Goal: Task Accomplishment & Management: Manage account settings

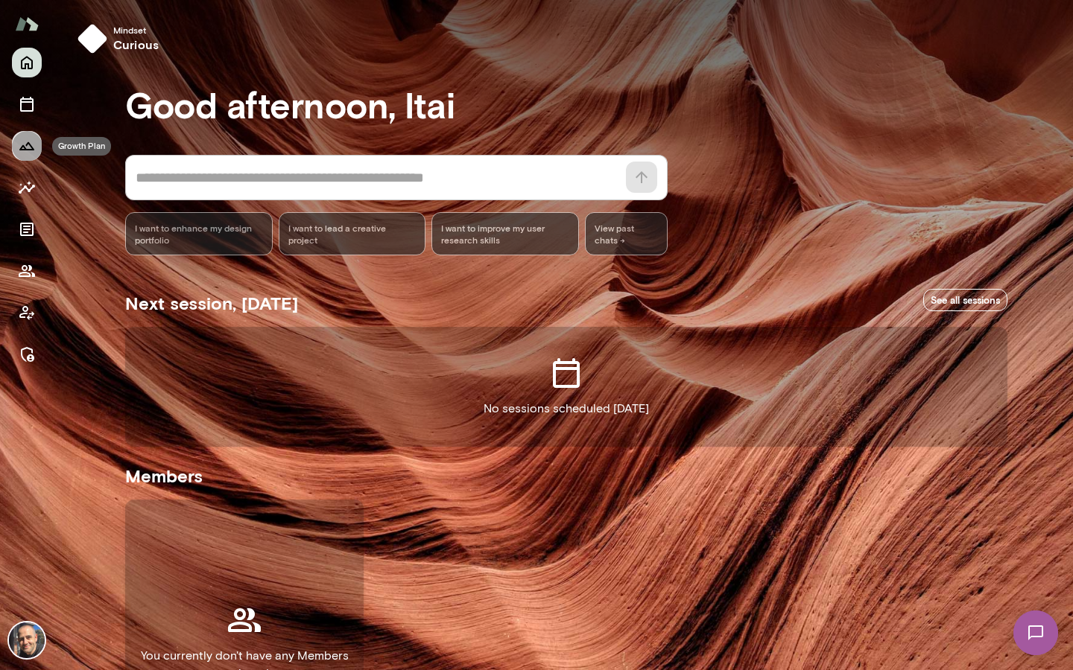
click at [28, 140] on icon "Growth Plan" at bounding box center [27, 146] width 18 height 18
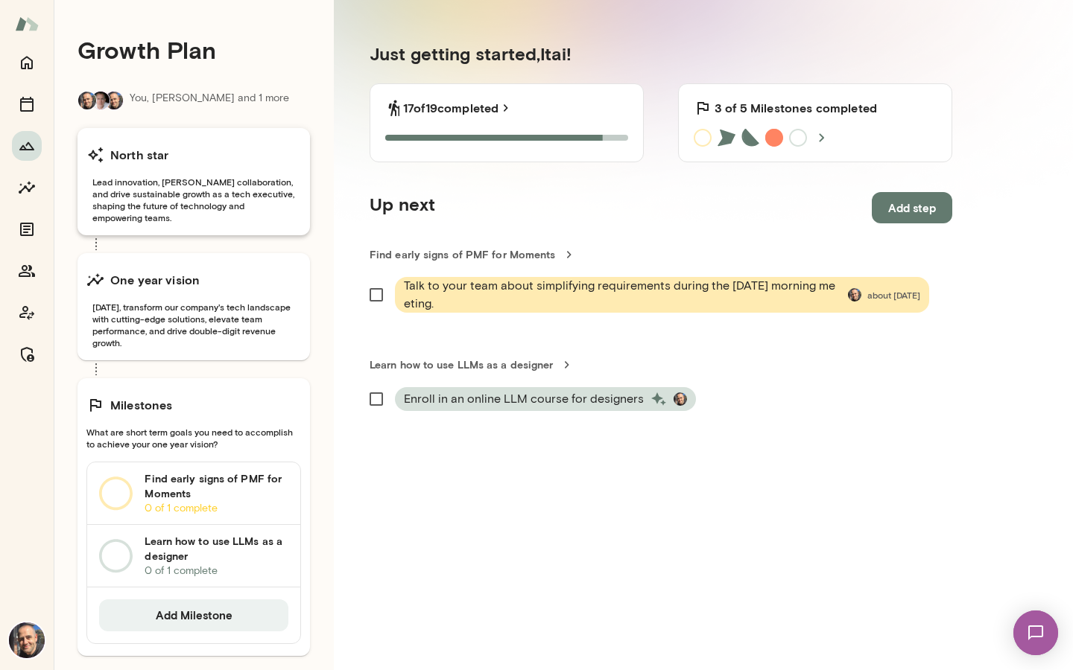
click at [205, 185] on span "Lead innovation, [PERSON_NAME] collaboration, and drive sustainable growth as a…" at bounding box center [193, 200] width 215 height 48
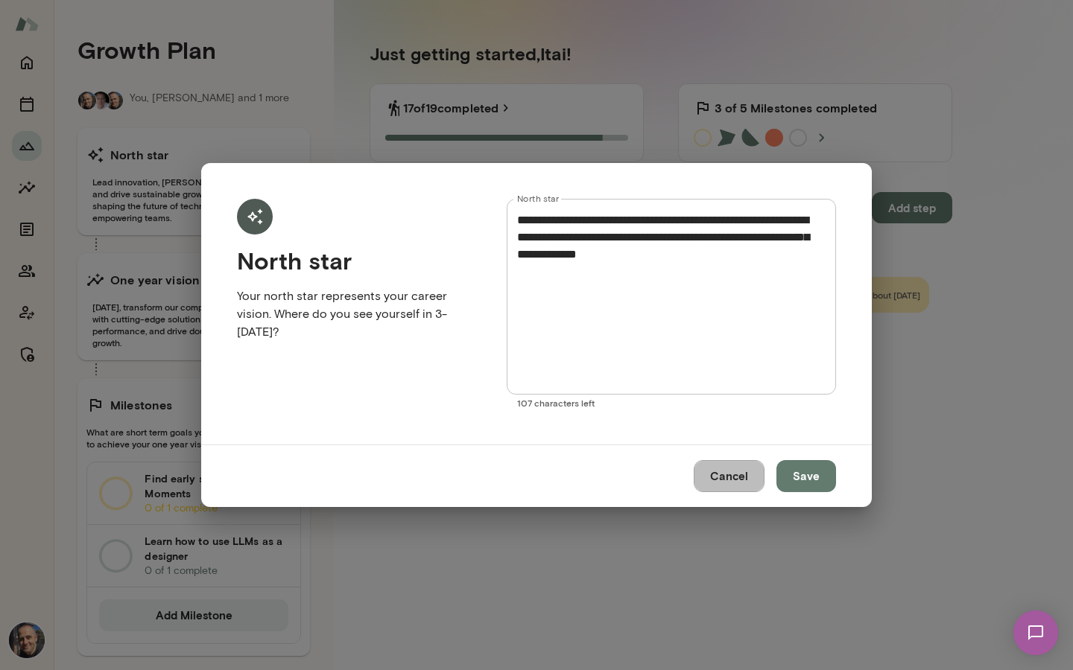
click at [743, 469] on button "Cancel" at bounding box center [728, 475] width 71 height 31
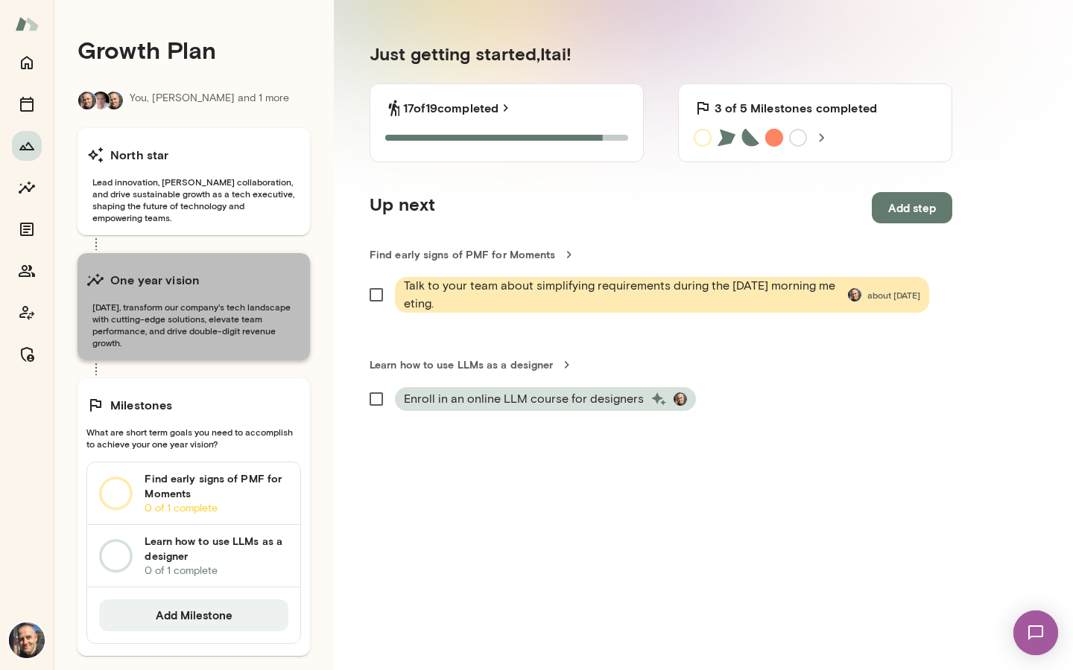
click at [155, 276] on h6 "One year vision" at bounding box center [154, 280] width 89 height 18
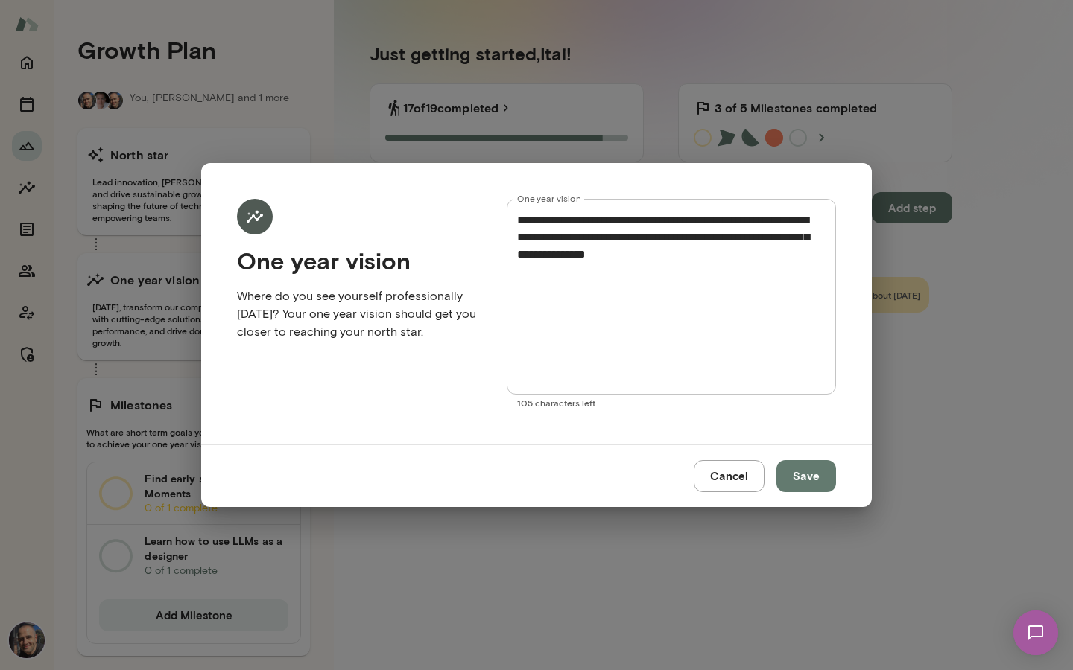
click at [746, 469] on button "Cancel" at bounding box center [728, 475] width 71 height 31
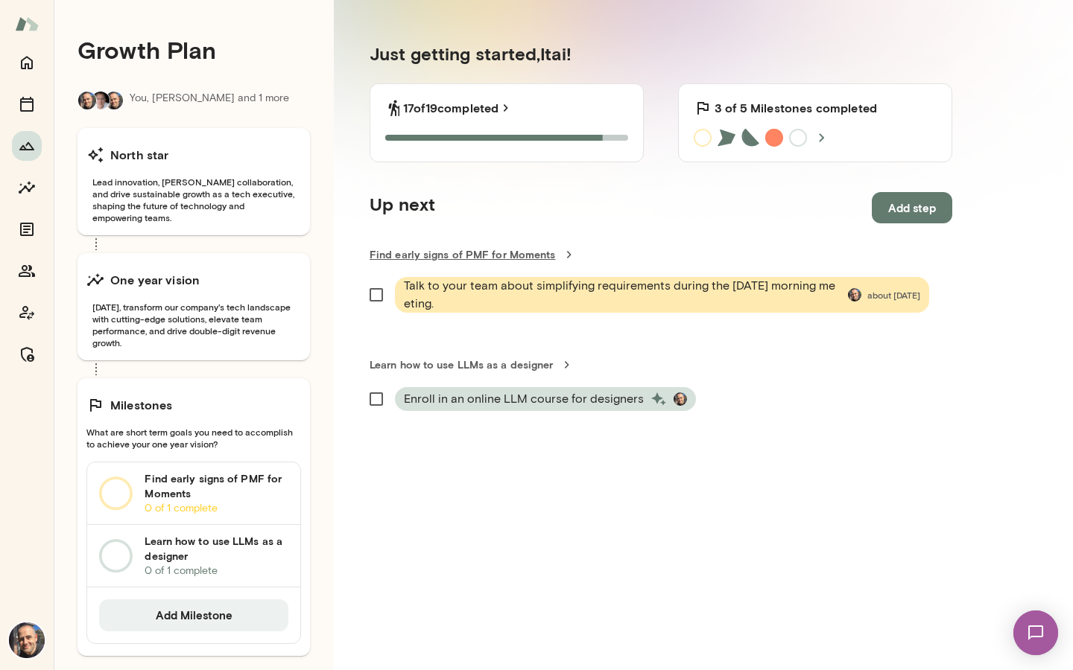
click at [498, 253] on link "Find early signs of PMF for Moments" at bounding box center [660, 254] width 582 height 15
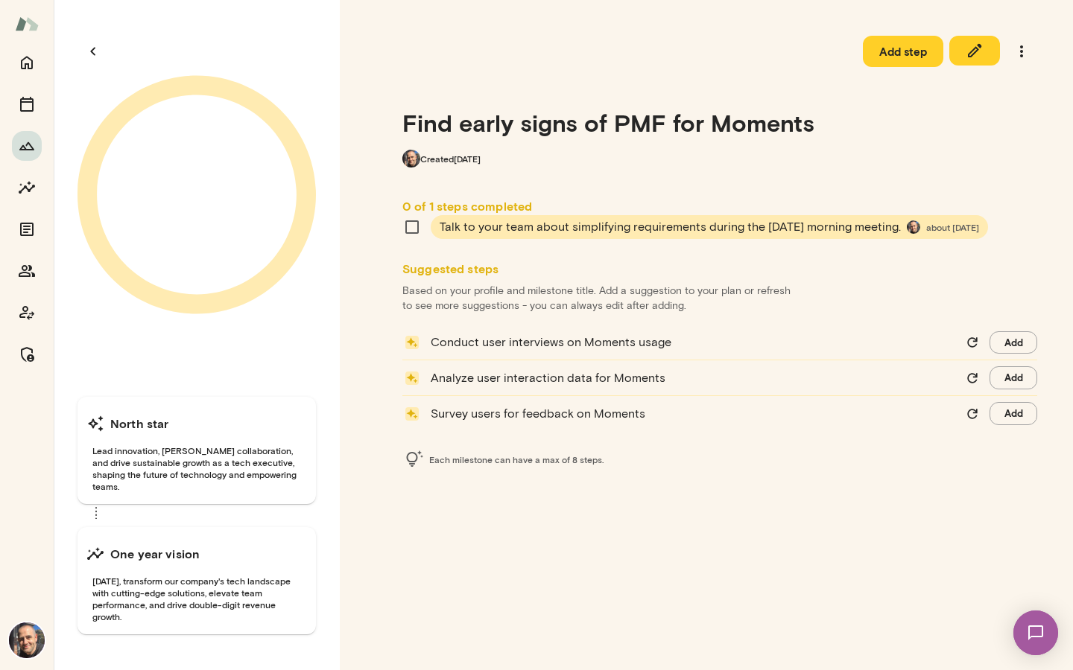
click at [0, 0] on icon "button" at bounding box center [0, 0] width 0 height 0
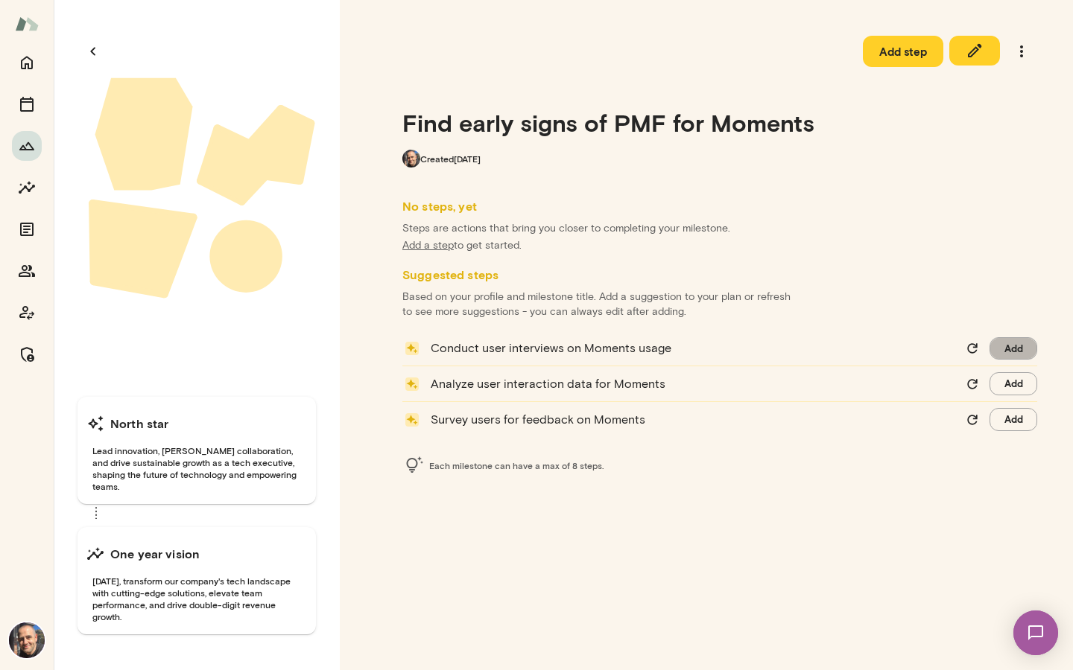
click at [1008, 352] on button "Add" at bounding box center [1013, 348] width 48 height 23
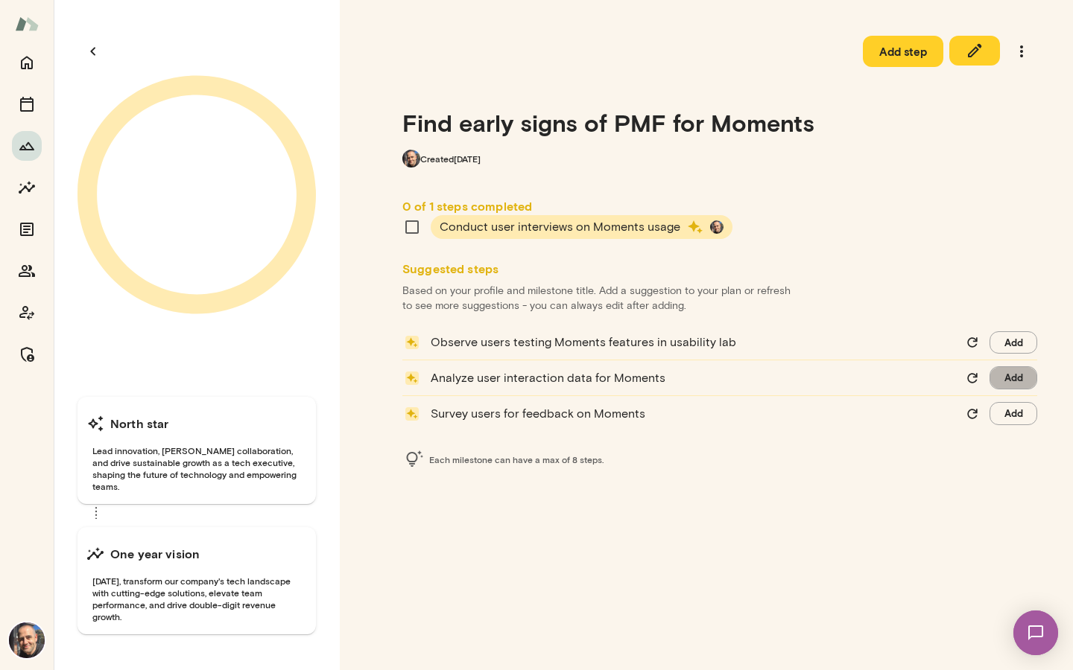
click at [1017, 383] on button "Add" at bounding box center [1013, 377] width 48 height 23
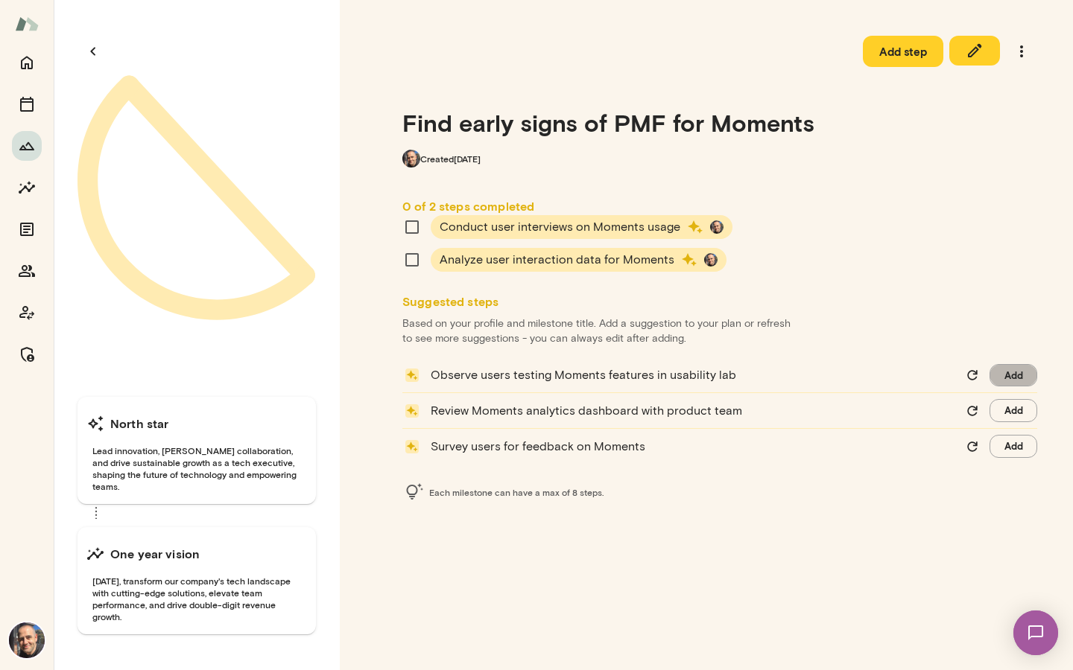
click at [1023, 374] on button "Add" at bounding box center [1013, 375] width 48 height 23
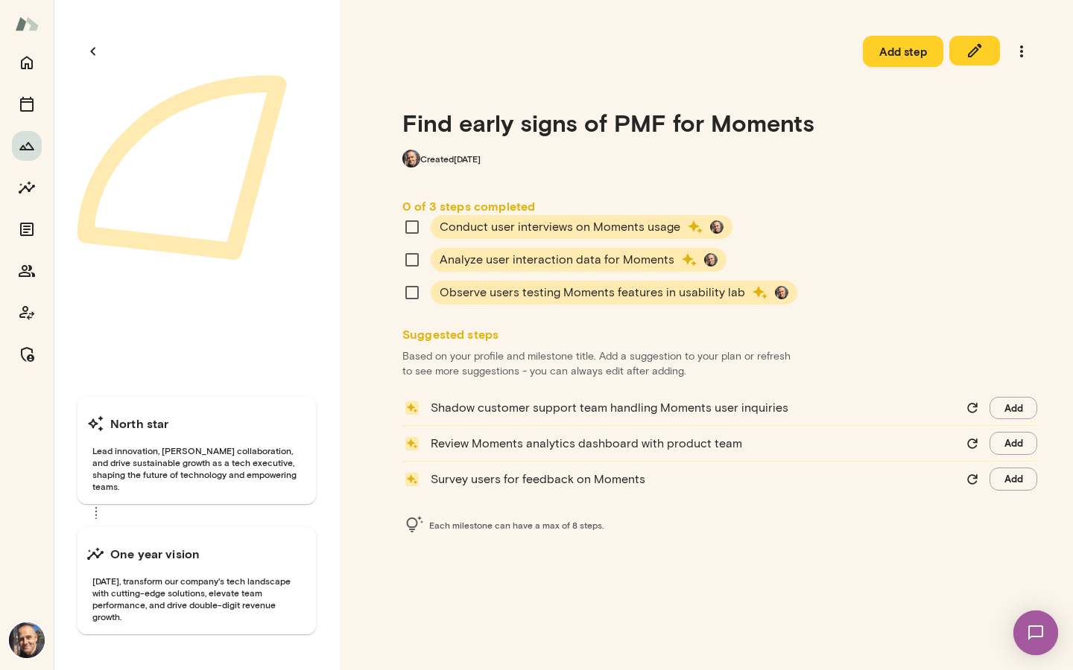
click at [1016, 426] on div "Shadow customer support team handling Moments user inquiries Add Review Moments…" at bounding box center [719, 444] width 635 height 94
click at [1012, 448] on button "Add" at bounding box center [1013, 443] width 48 height 23
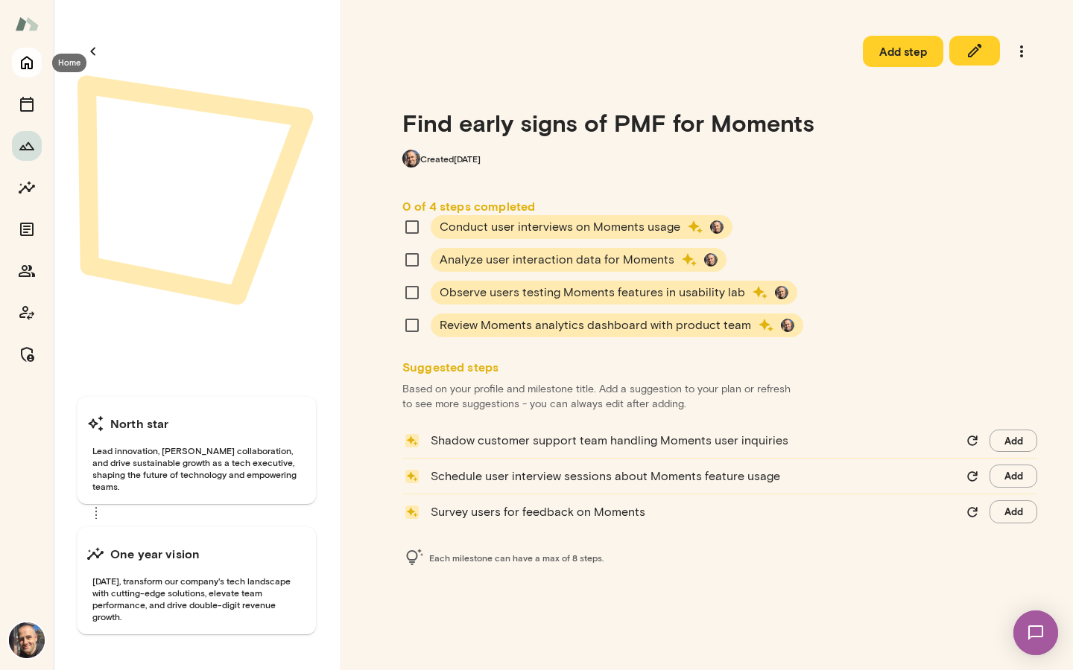
click at [34, 59] on icon "Home" at bounding box center [27, 63] width 18 height 18
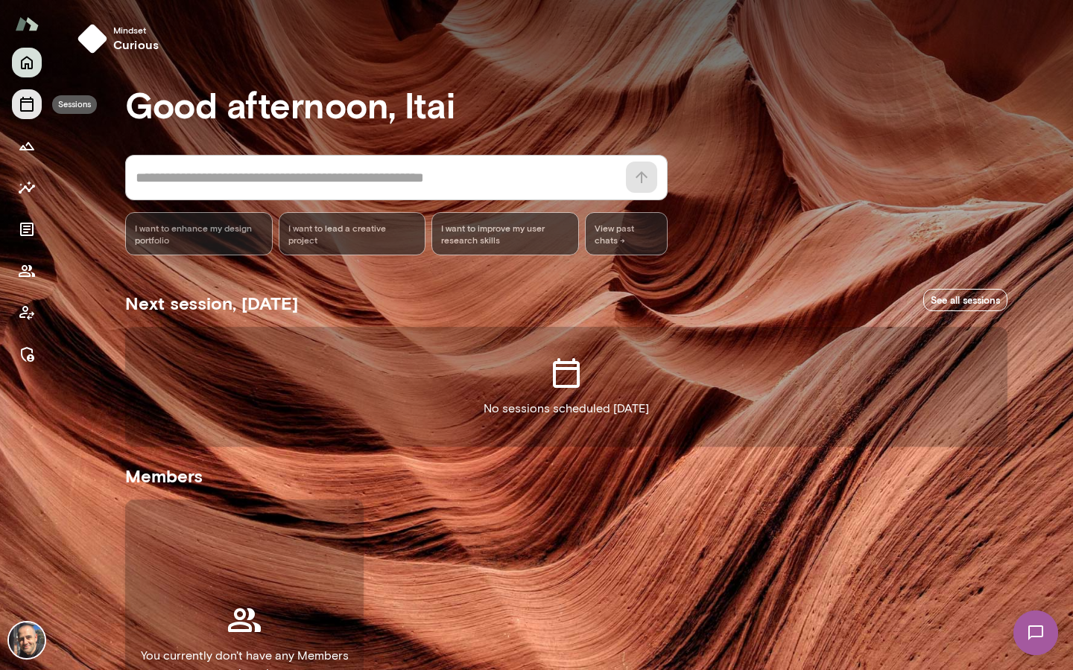
click at [32, 107] on icon "Sessions" at bounding box center [26, 104] width 13 height 15
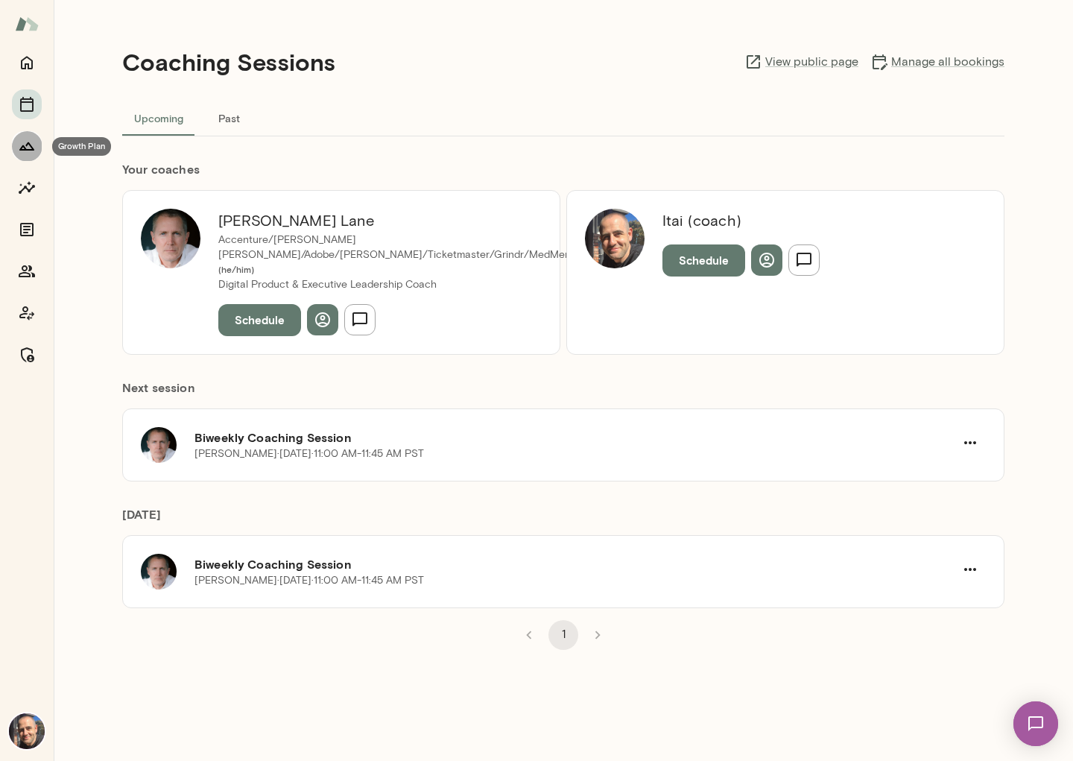
click at [22, 152] on icon "Growth Plan" at bounding box center [27, 146] width 18 height 18
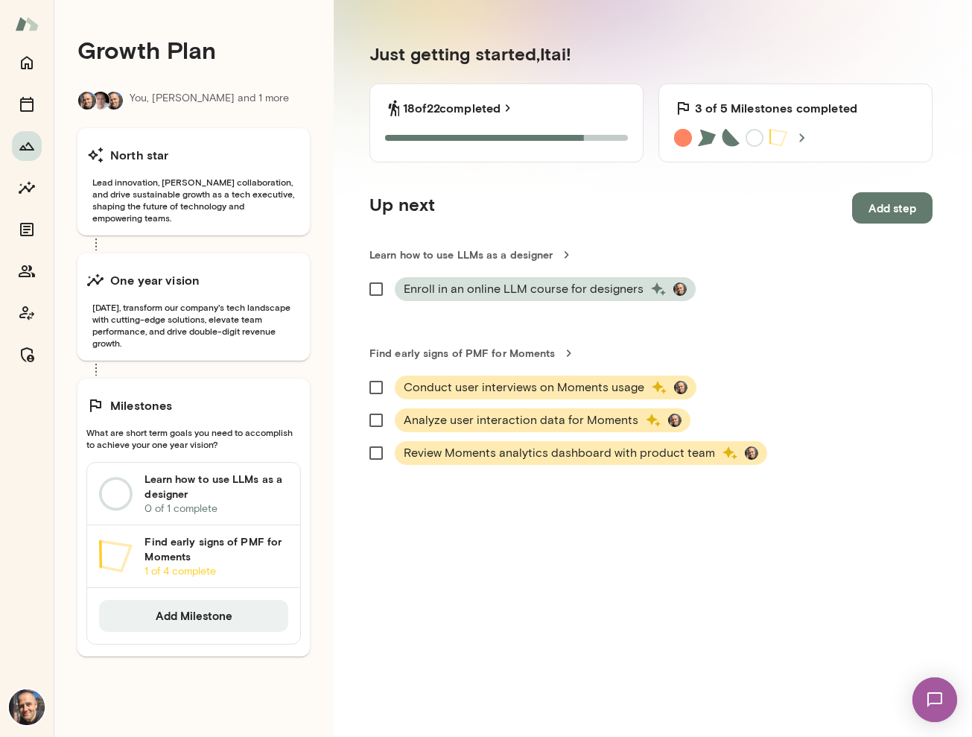
click at [0, 0] on icon "button" at bounding box center [0, 0] width 0 height 0
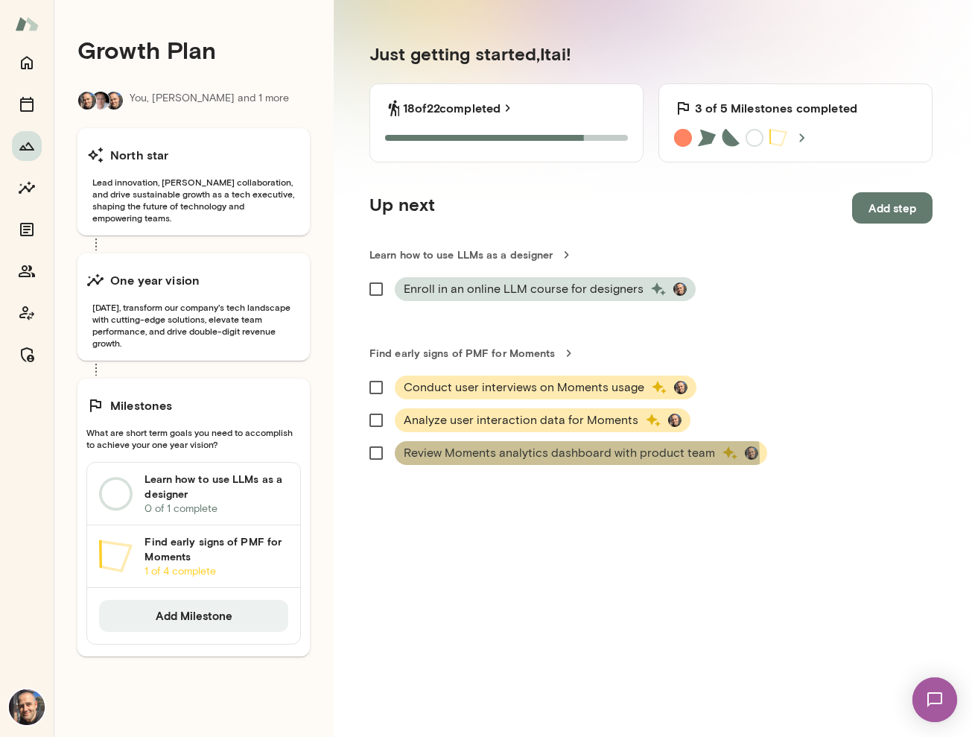
click at [501, 459] on span "Review Moments analytics dashboard with product team" at bounding box center [559, 453] width 311 height 18
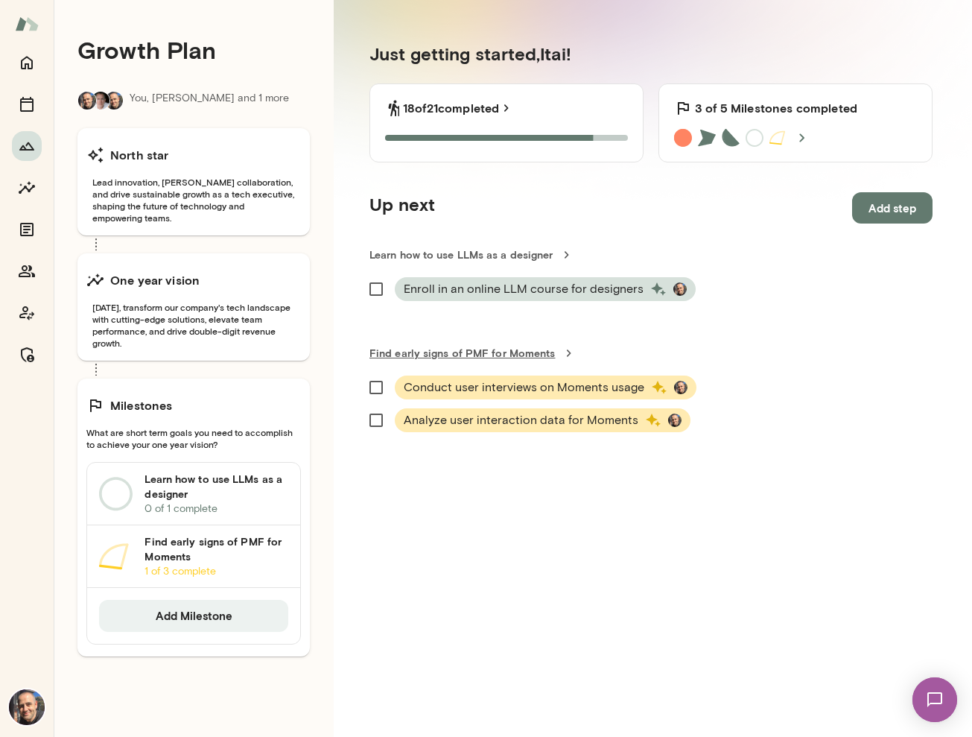
click at [518, 356] on link "Find early signs of PMF for Moments" at bounding box center [650, 353] width 563 height 15
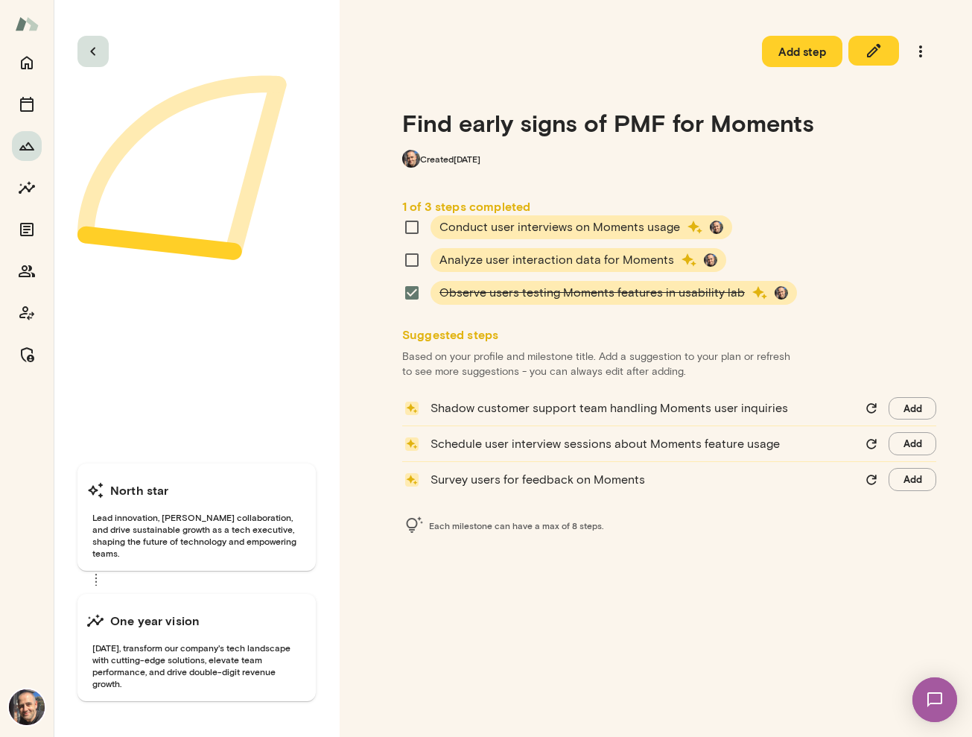
click at [98, 42] on icon "button" at bounding box center [93, 51] width 18 height 18
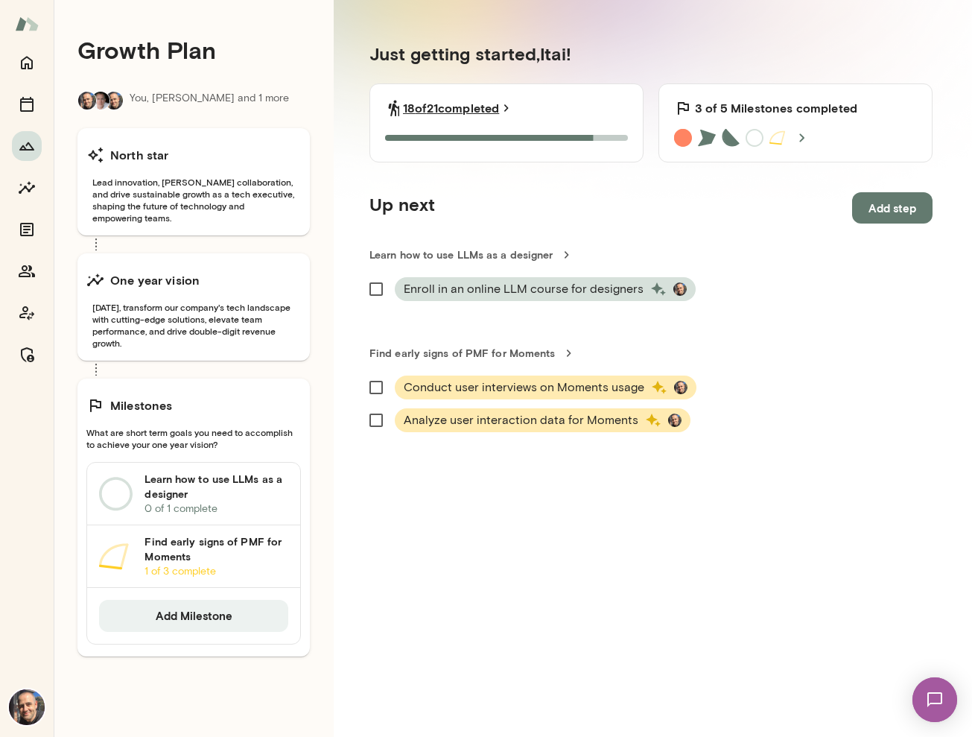
click at [484, 115] on link "18 of 21 completed" at bounding box center [458, 108] width 111 height 18
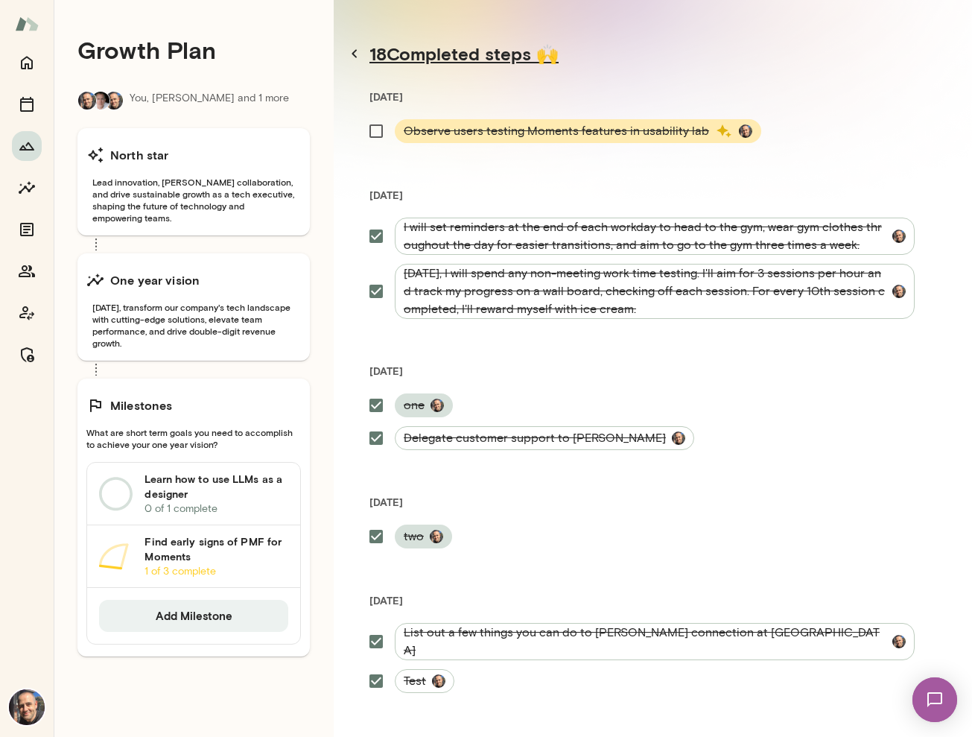
click at [358, 62] on icon at bounding box center [355, 54] width 18 height 18
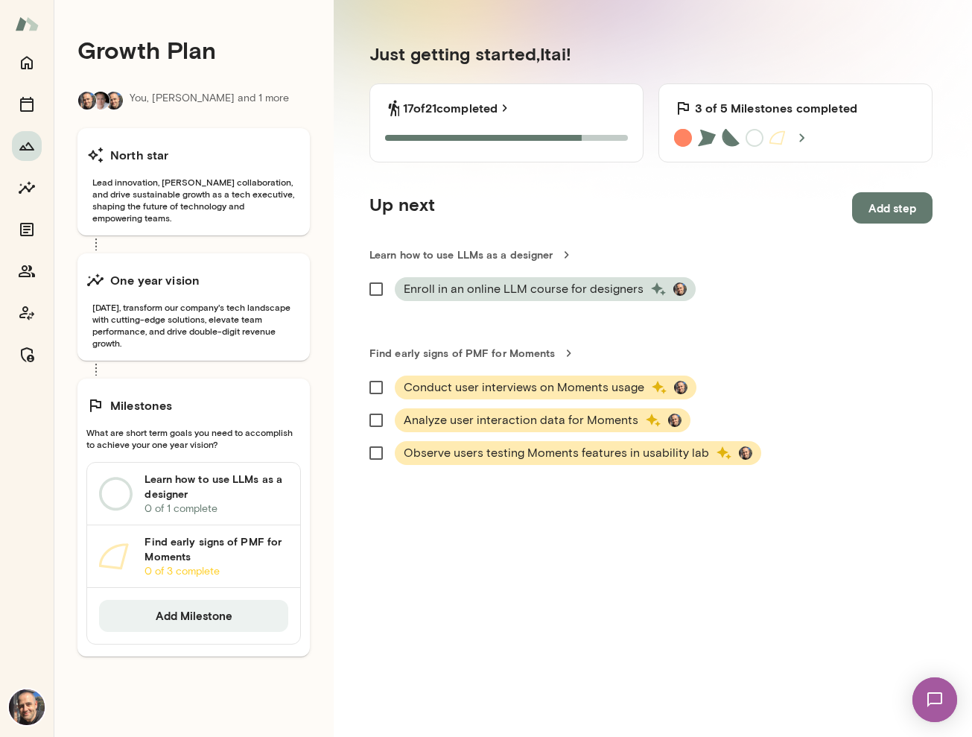
click at [787, 117] on div "3 of 5 Milestones completed 3 of 5 Milestones completed" at bounding box center [795, 122] width 274 height 79
click at [788, 110] on h6 "3 of 5 Milestones completed" at bounding box center [776, 108] width 162 height 18
click at [798, 143] on icon at bounding box center [802, 138] width 18 height 18
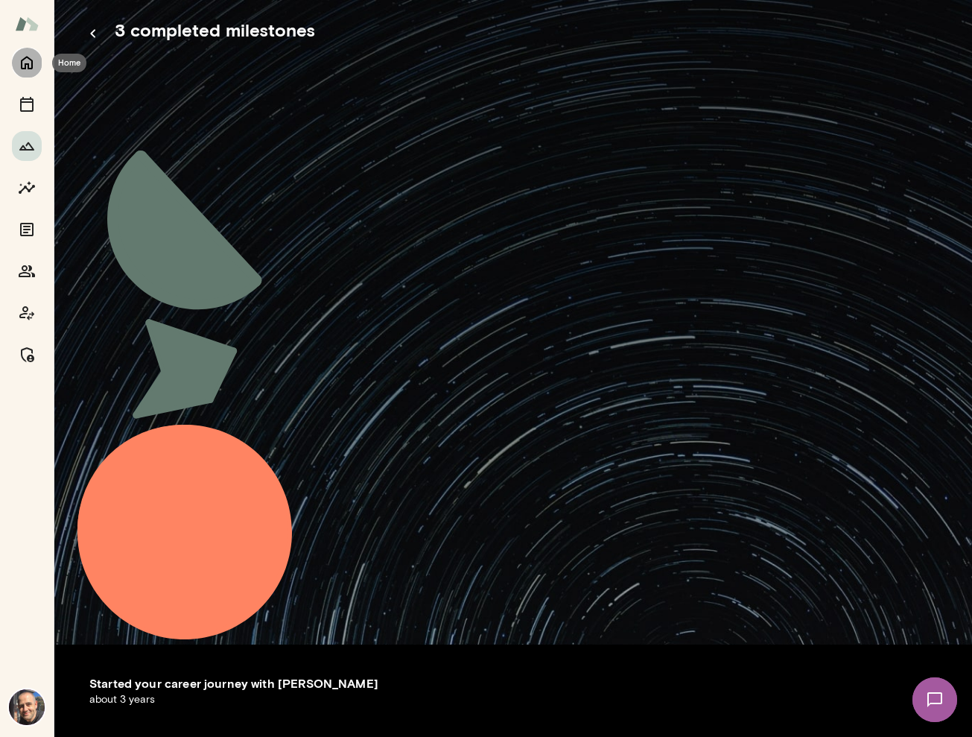
click at [33, 61] on icon "Home" at bounding box center [27, 63] width 18 height 18
